Goal: Navigation & Orientation: Find specific page/section

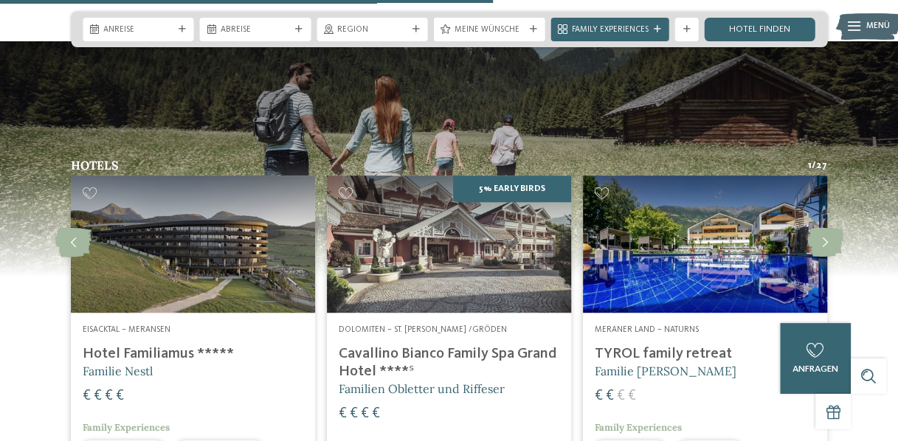
scroll to position [2932, 0]
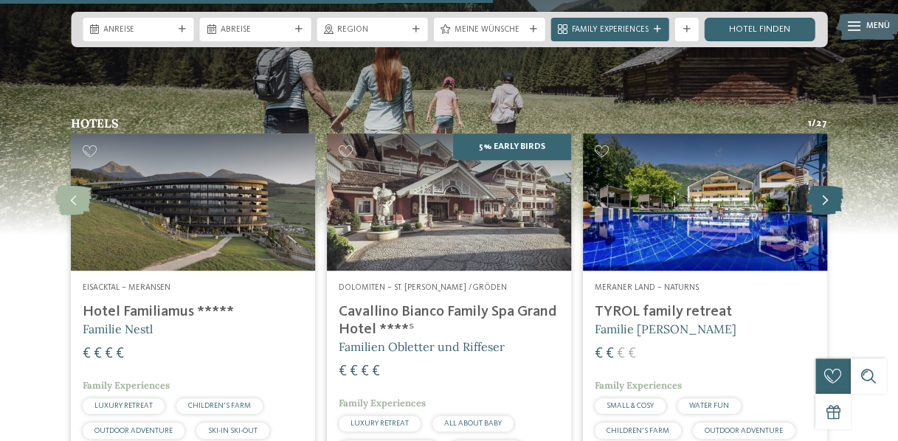
click at [830, 186] on icon at bounding box center [825, 201] width 36 height 30
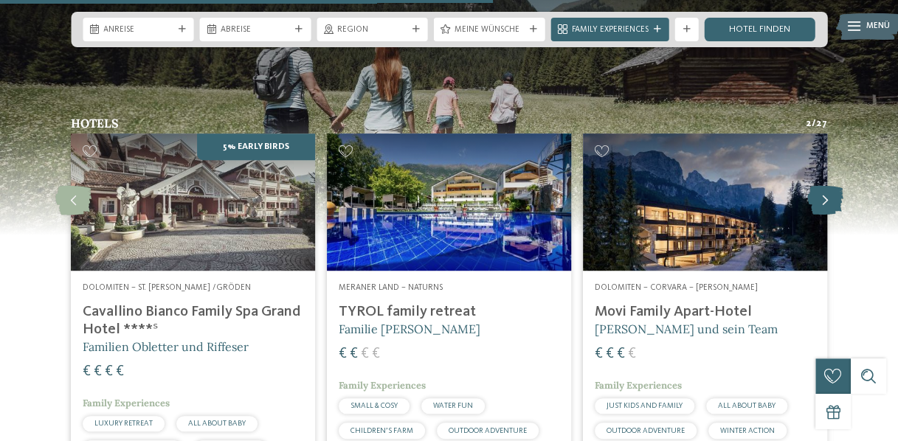
click at [830, 186] on icon at bounding box center [825, 201] width 36 height 30
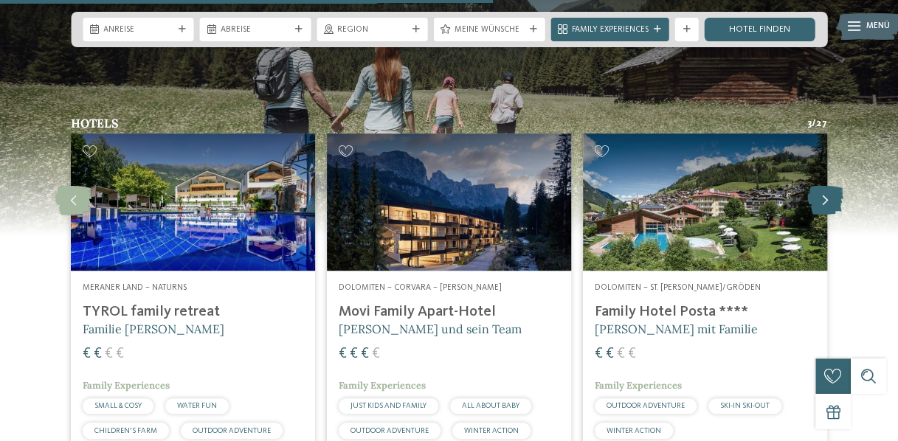
click at [830, 186] on icon at bounding box center [825, 201] width 36 height 30
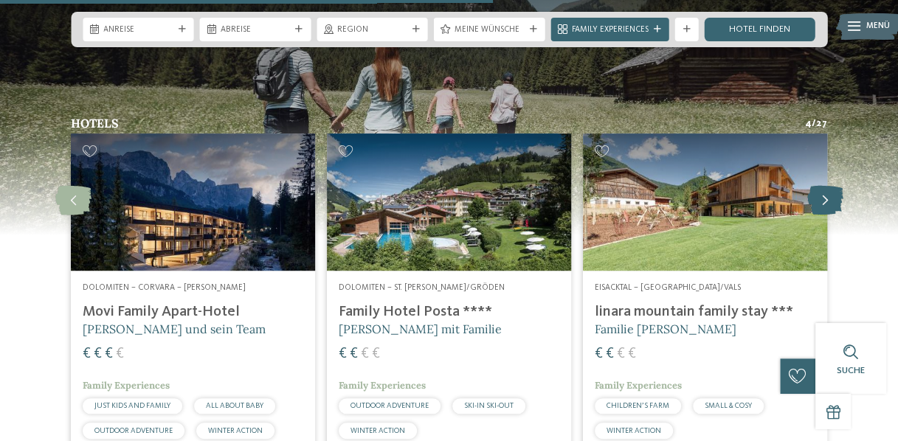
click at [830, 186] on icon at bounding box center [825, 201] width 36 height 30
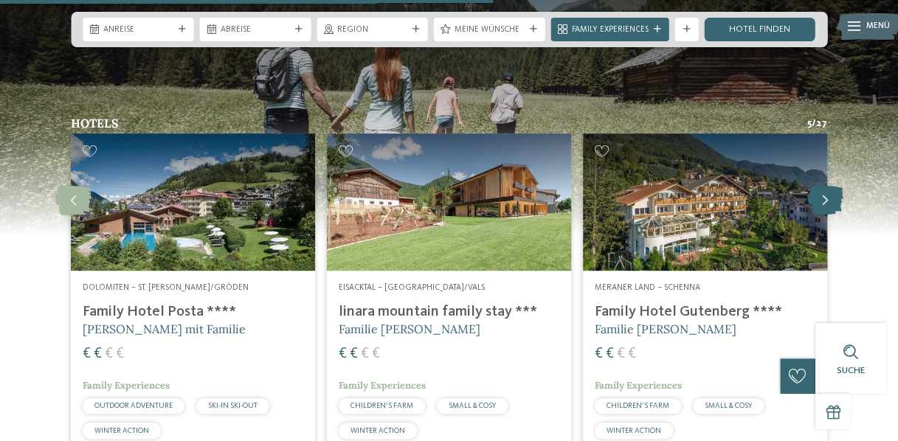
click at [830, 186] on icon at bounding box center [825, 201] width 36 height 30
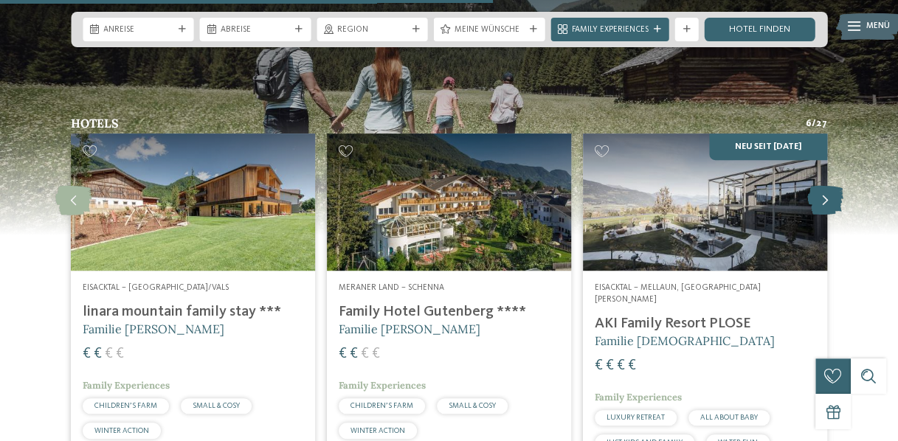
click at [830, 186] on icon at bounding box center [825, 201] width 36 height 30
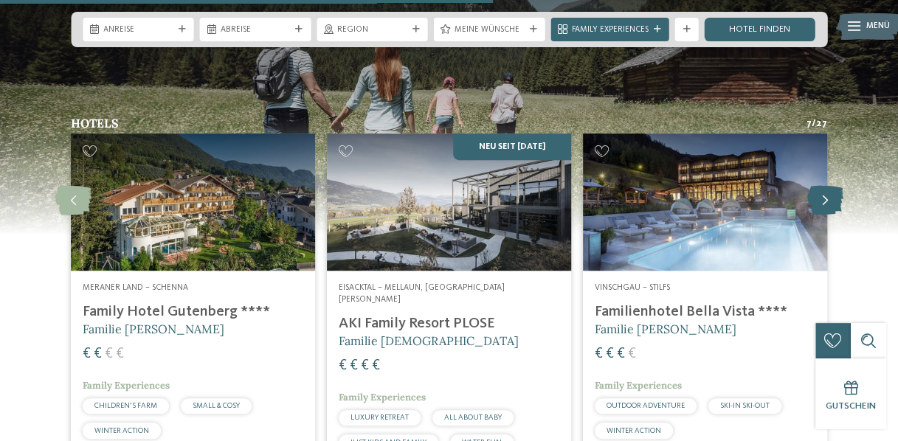
click at [830, 186] on icon at bounding box center [825, 201] width 36 height 30
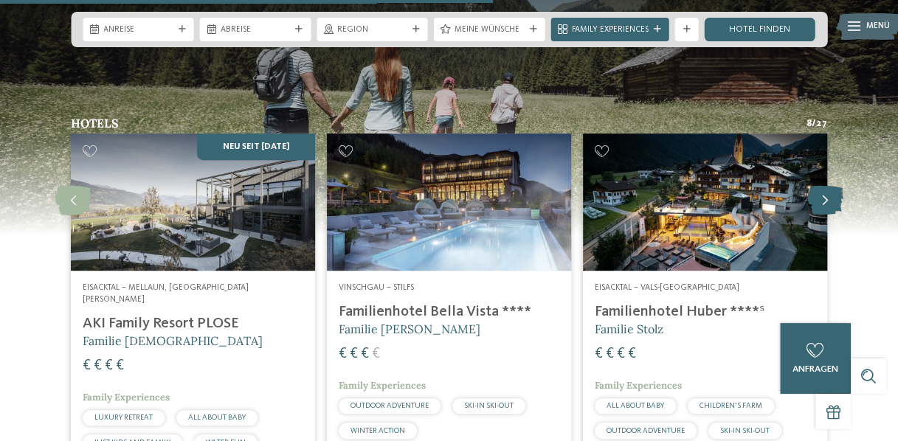
click at [830, 186] on icon at bounding box center [825, 201] width 36 height 30
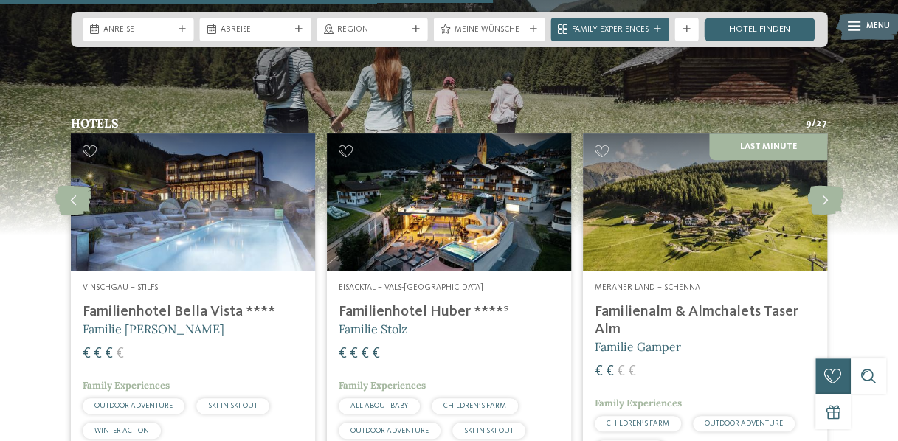
click at [414, 303] on h4 "Familienhotel Huber ****ˢ" at bounding box center [449, 312] width 221 height 18
click at [403, 303] on h4 "Familienhotel Huber ****ˢ" at bounding box center [449, 312] width 221 height 18
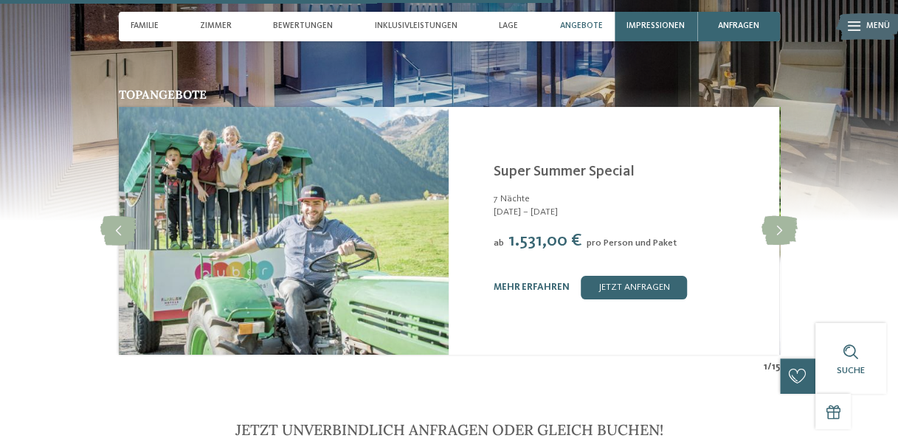
scroll to position [635, 0]
